Goal: Task Accomplishment & Management: Manage account settings

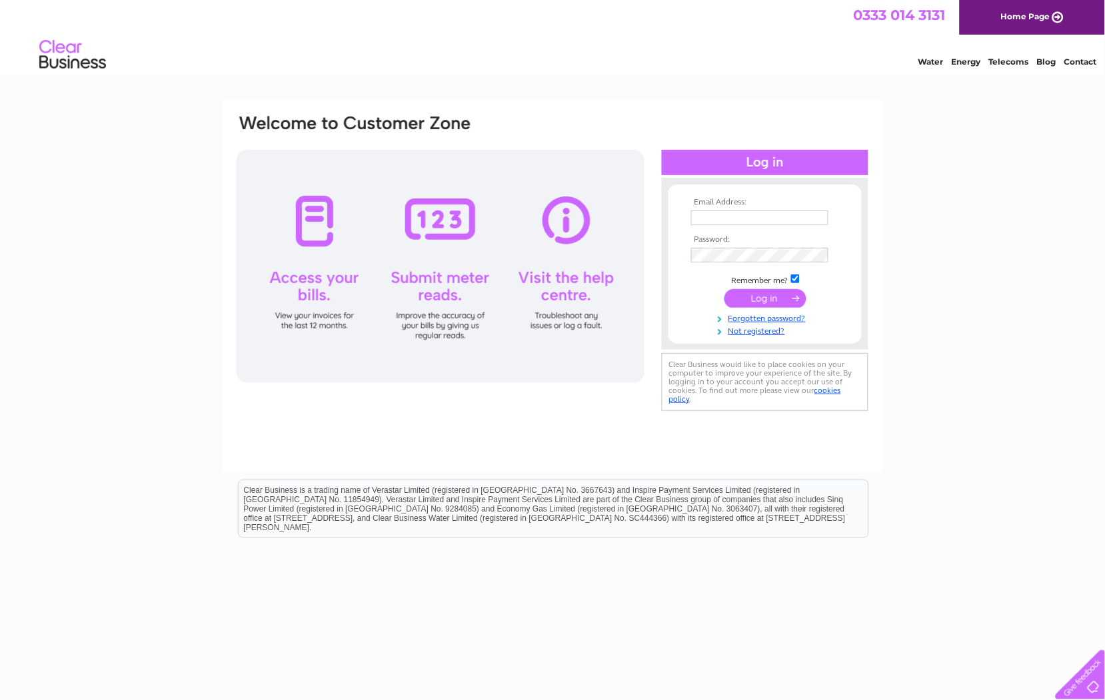
type input "[EMAIL_ADDRESS][DOMAIN_NAME]"
click at [768, 297] on input "submit" at bounding box center [765, 298] width 82 height 19
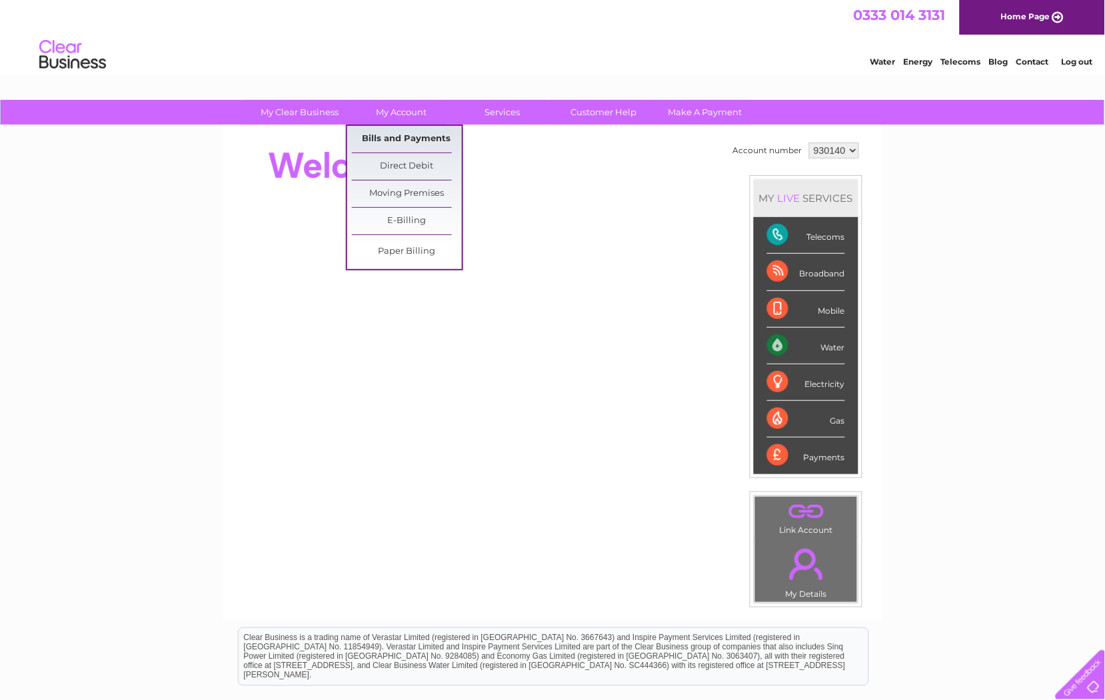
click at [371, 140] on link "Bills and Payments" at bounding box center [407, 139] width 110 height 27
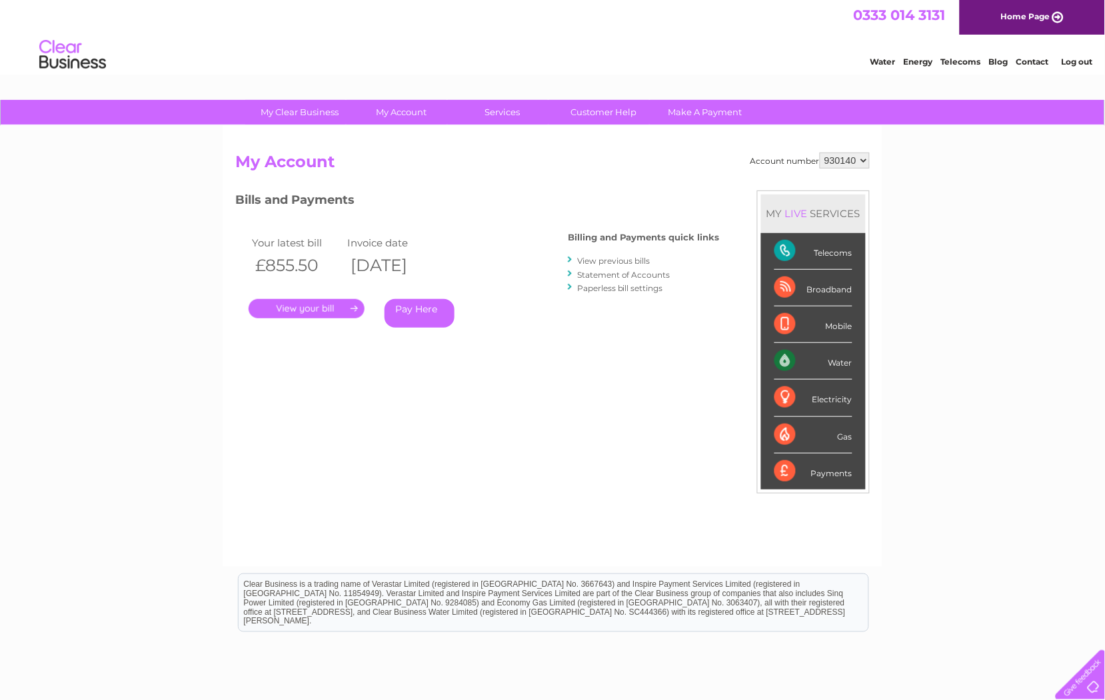
click at [309, 305] on link "." at bounding box center [307, 308] width 116 height 19
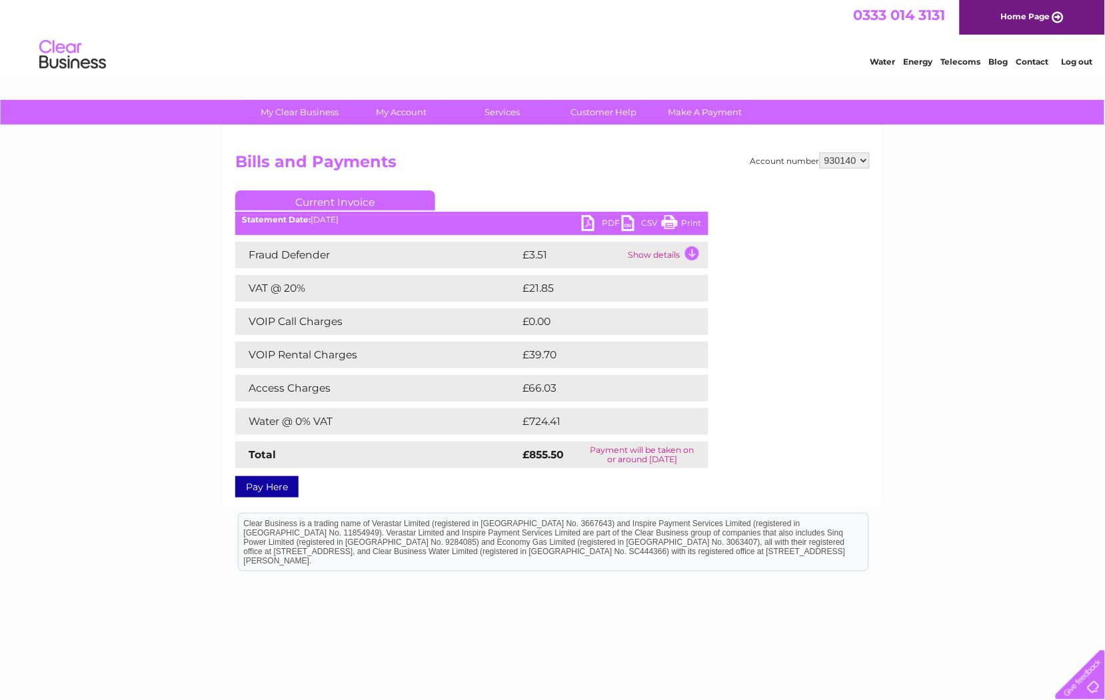
click at [693, 218] on link "Print" at bounding box center [682, 224] width 40 height 19
click at [606, 221] on link "PDF" at bounding box center [602, 224] width 40 height 19
